Goal: Book appointment/travel/reservation

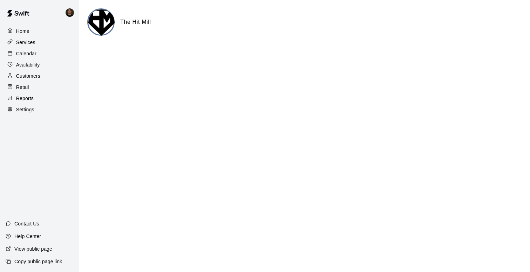
click at [19, 56] on p "Calendar" at bounding box center [26, 53] width 20 height 7
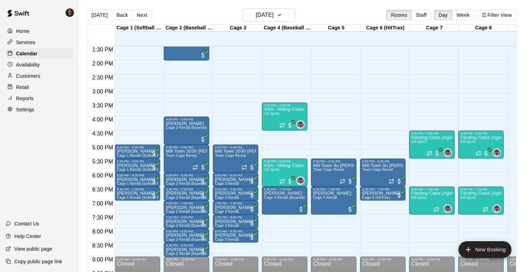
scroll to position [382, 0]
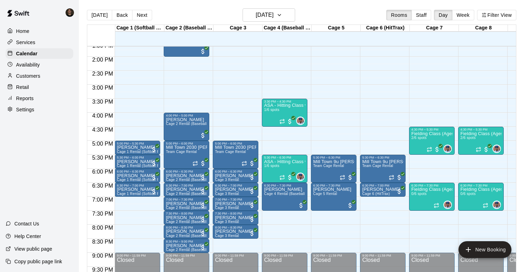
click at [370, 107] on div "12:00 AM – 9:00 AM Closed 5:30 PM – 6:30 PM Mill Town 9u [PERSON_NAME] Team Cag…" at bounding box center [383, 0] width 46 height 673
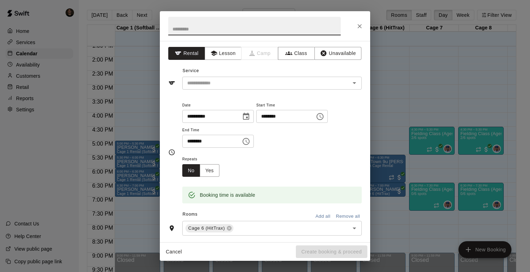
click at [250, 141] on icon "Choose time, selected time is 4:15 PM" at bounding box center [246, 141] width 8 height 8
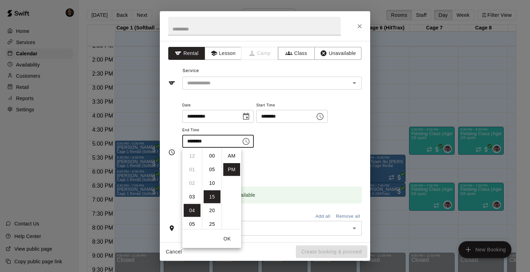
scroll to position [13, 0]
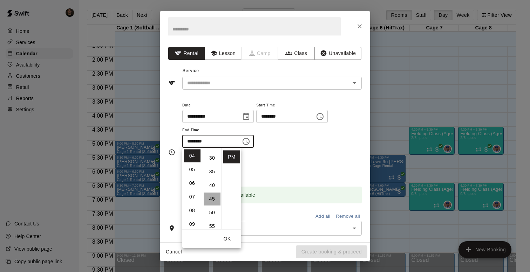
click at [212, 201] on li "45" at bounding box center [212, 199] width 17 height 13
type input "********"
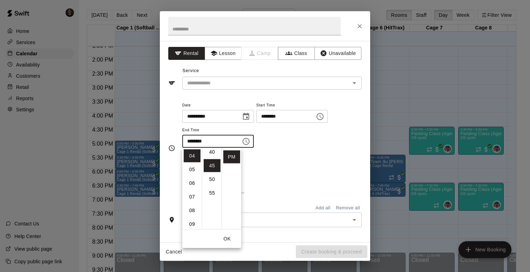
scroll to position [123, 0]
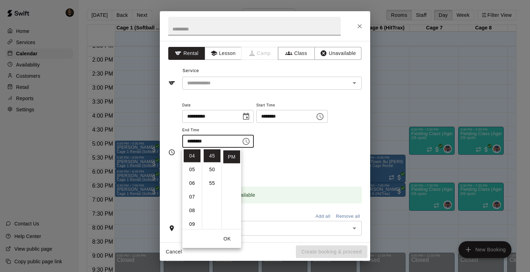
click at [243, 26] on input "text" at bounding box center [254, 26] width 172 height 19
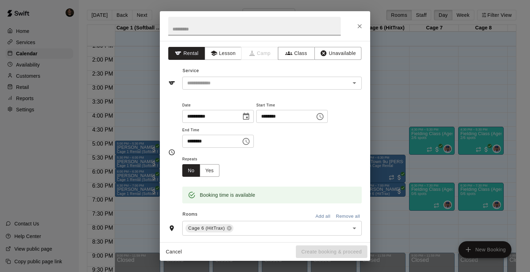
click at [243, 26] on input "text" at bounding box center [254, 26] width 172 height 19
type input "**********"
click at [231, 79] on input "text" at bounding box center [261, 83] width 155 height 9
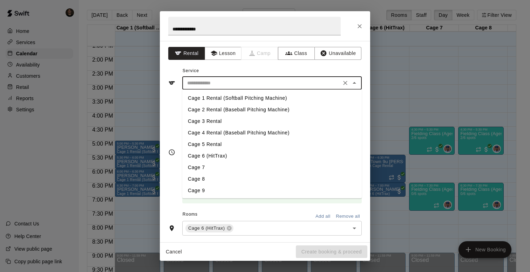
click at [215, 155] on li "Cage 6 (HitTrax)" at bounding box center [271, 156] width 179 height 12
type input "**********"
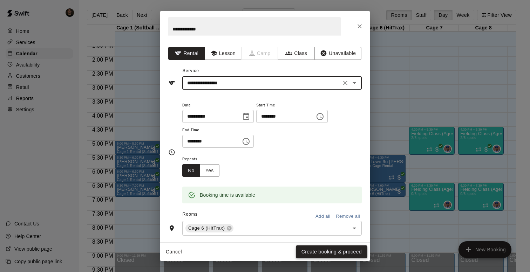
click at [308, 253] on button "Create booking & proceed" at bounding box center [332, 252] width 72 height 13
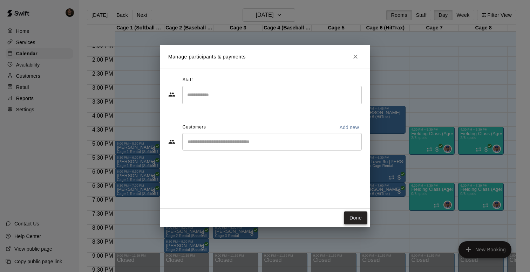
click at [362, 216] on button "Done" at bounding box center [355, 218] width 23 height 13
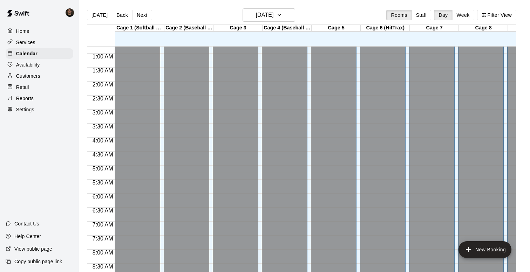
scroll to position [0, 0]
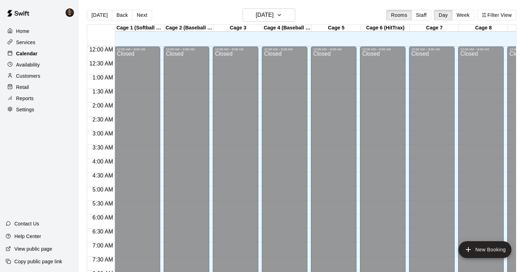
click at [41, 55] on div "Calendar" at bounding box center [40, 53] width 68 height 11
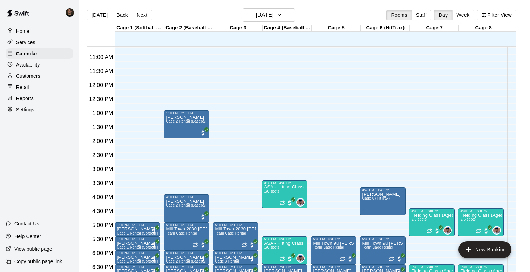
scroll to position [310, 0]
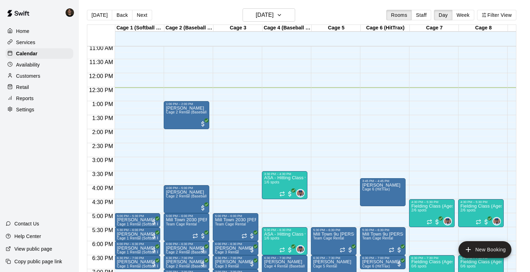
click at [377, 154] on div "12:00 AM – 9:00 AM Closed 3:45 PM – 4:45 PM [PERSON_NAME] 6 (HitTrax) 5:30 PM –…" at bounding box center [383, 73] width 46 height 673
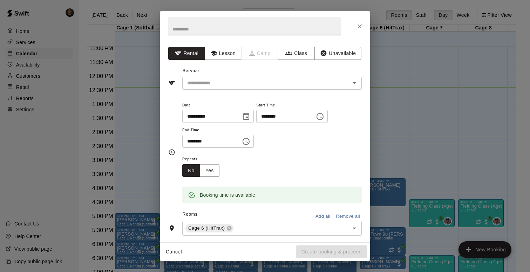
click at [250, 138] on icon "Choose time, selected time is 3:15 PM" at bounding box center [246, 141] width 7 height 7
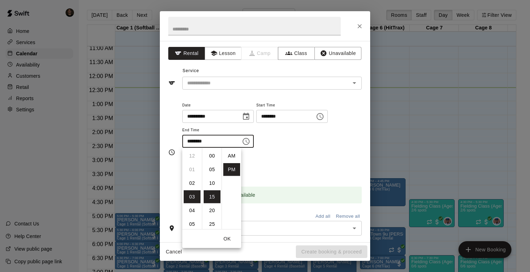
scroll to position [13, 0]
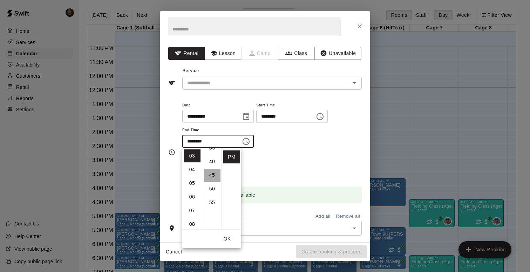
click at [209, 173] on li "45" at bounding box center [212, 175] width 17 height 13
type input "********"
click at [281, 143] on div "**********" at bounding box center [271, 124] width 179 height 47
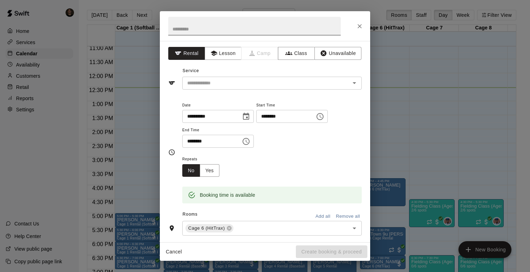
click at [258, 29] on input "text" at bounding box center [254, 26] width 172 height 19
type input "**********"
click at [229, 53] on button "Lesson" at bounding box center [223, 53] width 37 height 13
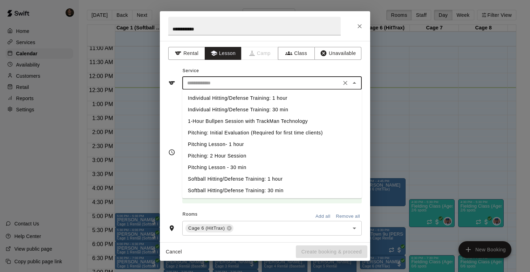
click at [218, 82] on input "text" at bounding box center [261, 83] width 155 height 9
click at [212, 97] on li "Individual Hitting/Defense Training: 1 hour" at bounding box center [271, 99] width 179 height 12
type input "**********"
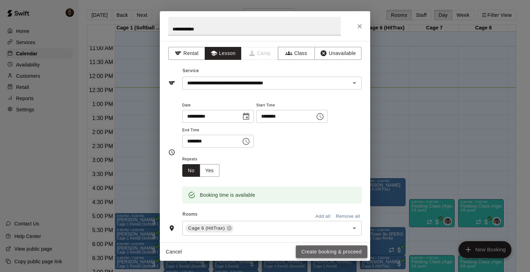
click at [323, 247] on button "Create booking & proceed" at bounding box center [332, 252] width 72 height 13
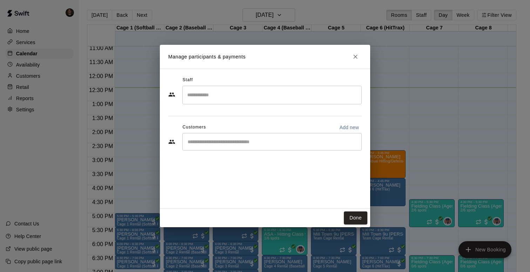
click at [275, 102] on div "​" at bounding box center [271, 95] width 179 height 19
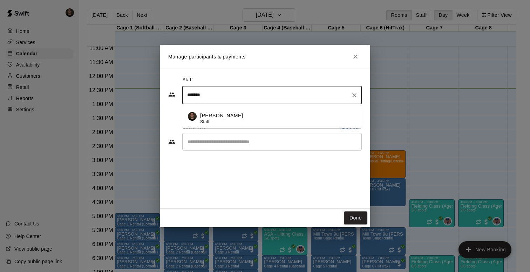
click at [235, 114] on div "[PERSON_NAME] Staff" at bounding box center [278, 119] width 156 height 14
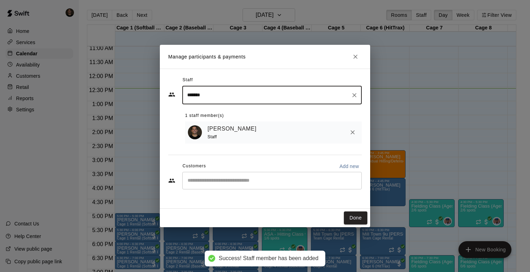
type input "*******"
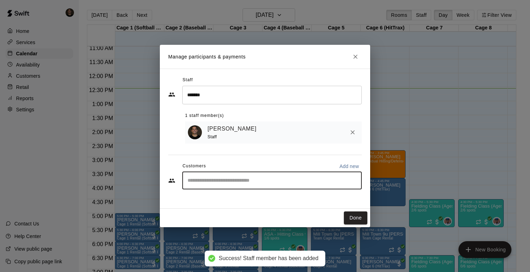
click at [234, 183] on input "Start typing to search customers..." at bounding box center [271, 180] width 173 height 7
type input "****"
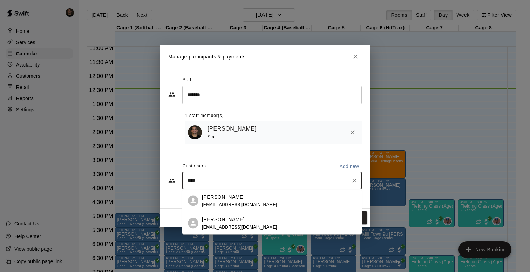
click at [225, 204] on span "[EMAIL_ADDRESS][DOMAIN_NAME]" at bounding box center [239, 204] width 75 height 5
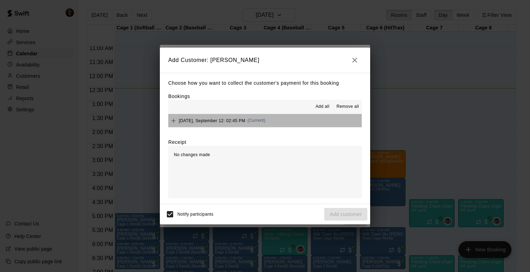
click at [226, 123] on span "[DATE], September 12: 02:45 PM" at bounding box center [212, 120] width 67 height 5
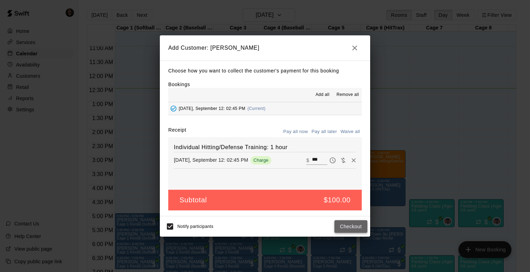
click at [348, 224] on button "Checkout" at bounding box center [350, 226] width 33 height 13
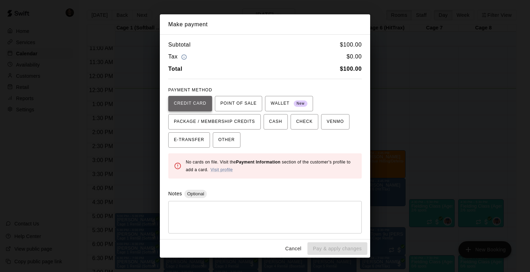
click at [205, 105] on span "CREDIT CARD" at bounding box center [190, 103] width 33 height 11
click at [231, 110] on button "POINT OF SALE" at bounding box center [238, 103] width 47 height 15
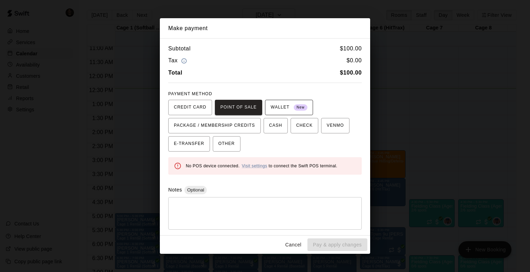
click at [278, 109] on span "WALLET New" at bounding box center [289, 107] width 37 height 11
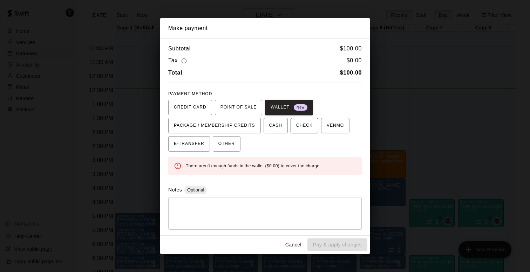
click at [295, 128] on button "CHECK" at bounding box center [305, 125] width 28 height 15
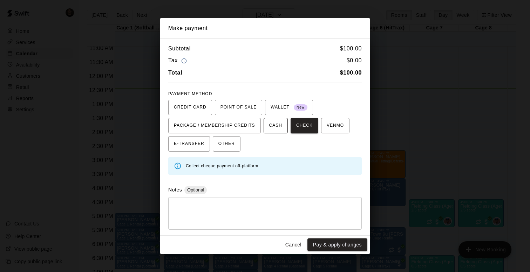
click at [283, 130] on button "CASH" at bounding box center [276, 125] width 24 height 15
click at [339, 130] on span "VENMO" at bounding box center [335, 125] width 17 height 11
click at [216, 142] on button "OTHER" at bounding box center [227, 143] width 28 height 15
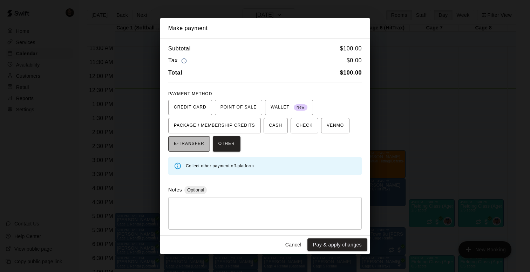
click at [188, 148] on span "E-TRANSFER" at bounding box center [189, 143] width 30 height 11
click at [228, 144] on span "OTHER" at bounding box center [226, 143] width 16 height 11
click at [202, 110] on span "CREDIT CARD" at bounding box center [190, 107] width 33 height 11
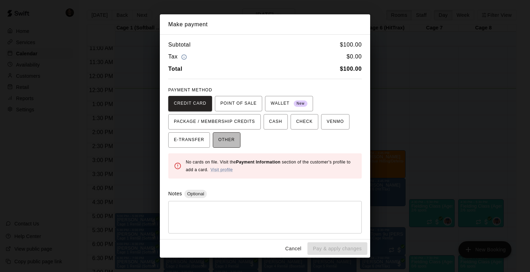
click at [228, 145] on span "OTHER" at bounding box center [226, 140] width 16 height 11
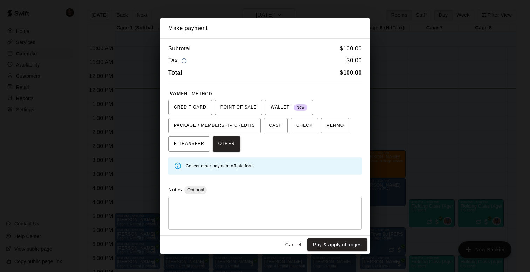
click at [197, 96] on span "PAYMENT METHOD" at bounding box center [190, 93] width 44 height 5
click at [196, 103] on span "CREDIT CARD" at bounding box center [190, 107] width 33 height 11
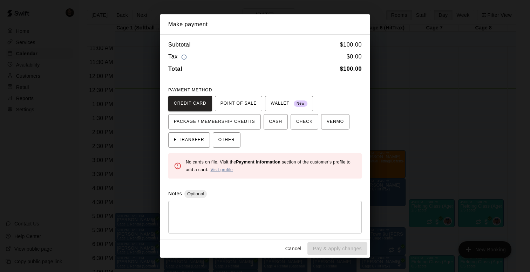
click at [219, 170] on link "Visit profile" at bounding box center [221, 170] width 22 height 5
click at [220, 139] on span "OTHER" at bounding box center [226, 140] width 16 height 11
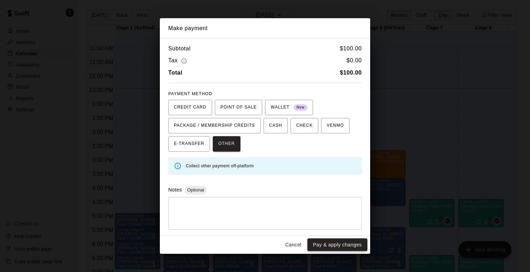
click at [326, 247] on button "Pay & apply changes" at bounding box center [337, 245] width 60 height 13
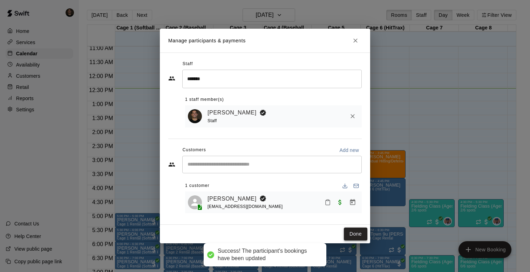
click at [350, 232] on button "Done" at bounding box center [355, 234] width 23 height 13
